Goal: Information Seeking & Learning: Learn about a topic

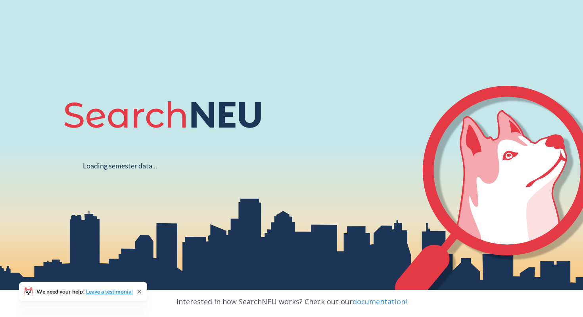
scroll to position [127, 0]
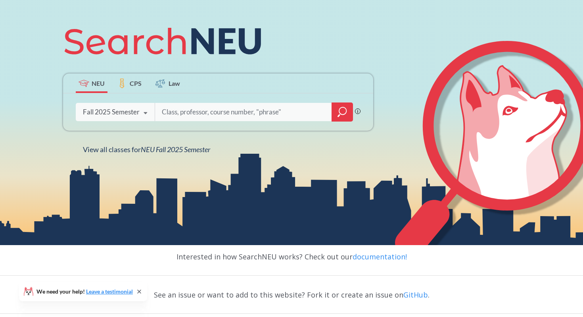
scroll to position [94, 0]
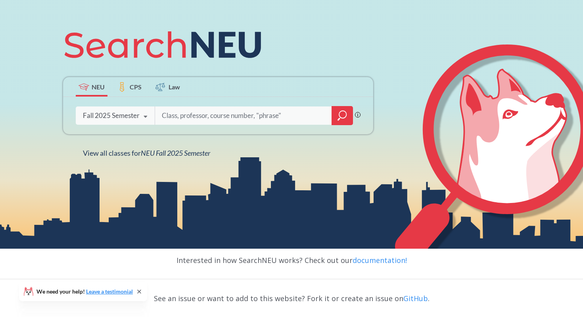
click at [308, 120] on input "search" at bounding box center [243, 115] width 165 height 17
type input "[PERSON_NAME]"
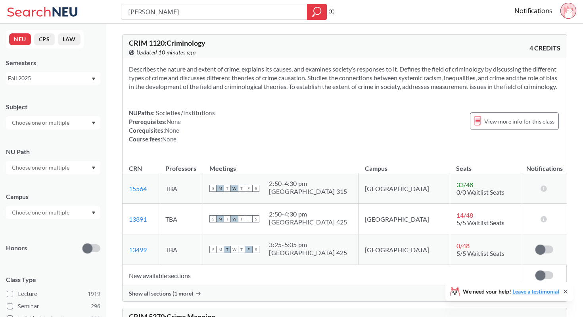
click at [562, 12] on circle at bounding box center [568, 10] width 15 height 15
click at [518, 90] on section "Describes the nature and extent of crime, explains its causes, and examines soc…" at bounding box center [345, 78] width 432 height 26
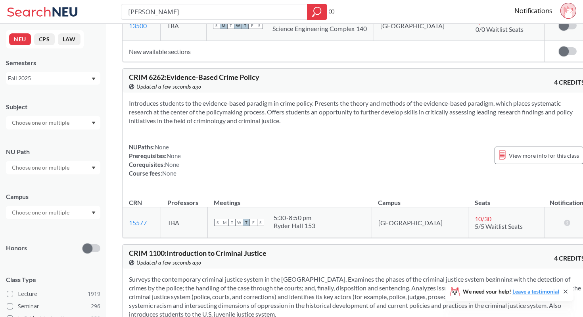
scroll to position [3733, 0]
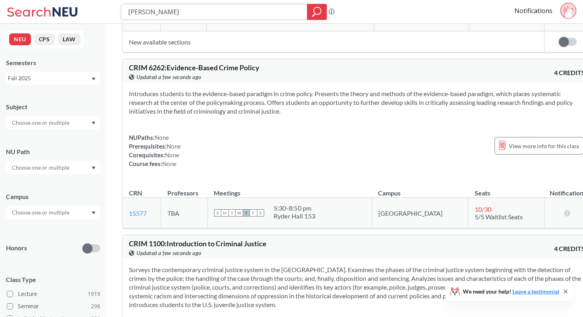
click at [261, 8] on input "[PERSON_NAME]" at bounding box center [214, 11] width 174 height 13
type input "[PERSON_NAME] 11"
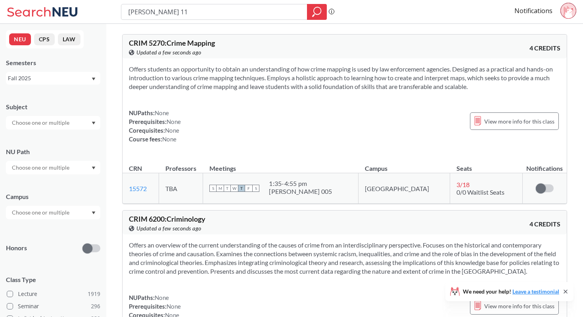
click at [233, 83] on section "Offers students an opportunity to obtain an understanding of how crime mapping …" at bounding box center [345, 78] width 432 height 26
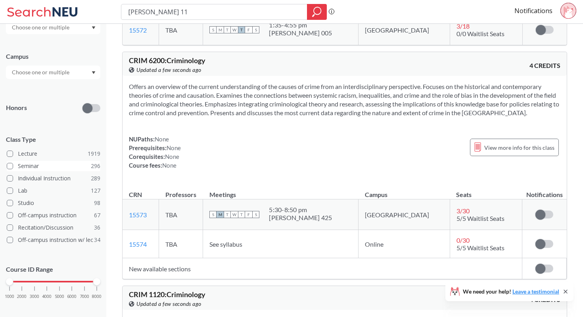
scroll to position [147, 0]
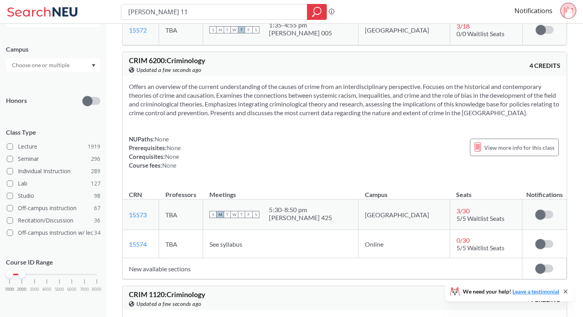
drag, startPoint x: 94, startPoint y: 272, endPoint x: 24, endPoint y: 276, distance: 70.0
click at [24, 276] on div at bounding box center [21, 274] width 7 height 7
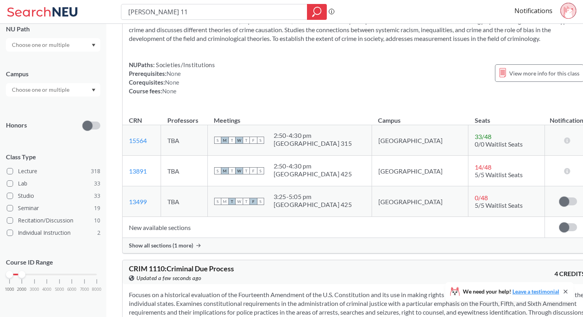
scroll to position [90, 0]
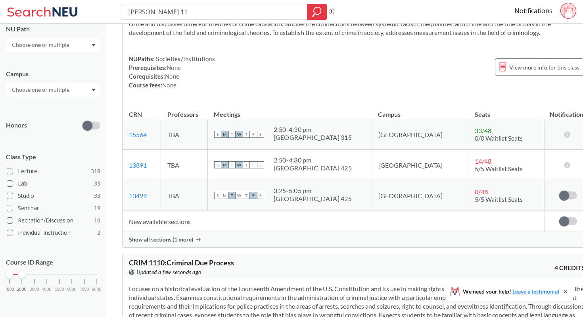
click at [189, 243] on span "Show all sections (1 more)" at bounding box center [161, 239] width 64 height 7
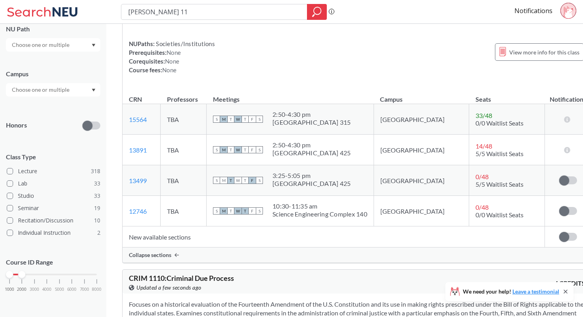
scroll to position [105, 0]
click at [560, 216] on span at bounding box center [565, 211] width 10 height 10
click at [560, 206] on input "checkbox" at bounding box center [560, 206] width 0 height 0
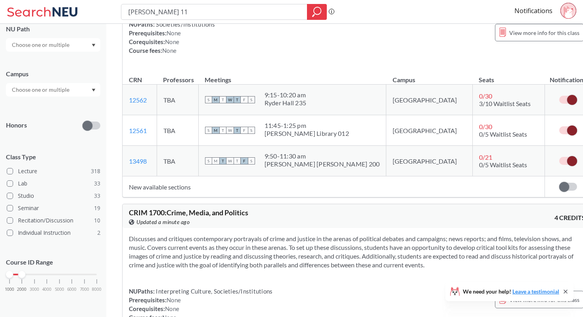
scroll to position [441, 0]
